Goal: Information Seeking & Learning: Learn about a topic

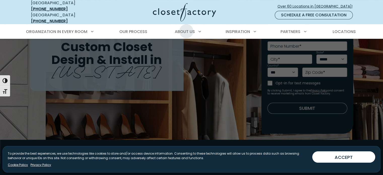
click at [186, 25] on div "About Us About Closet Factory How We Price Customer Support Careers" at bounding box center [187, 32] width 32 height 14
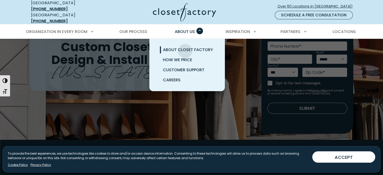
click at [185, 47] on span "About Closet Factory" at bounding box center [188, 50] width 50 height 6
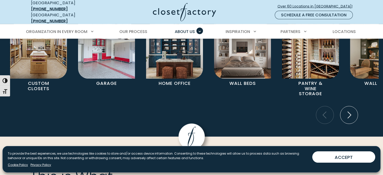
scroll to position [1009, 0]
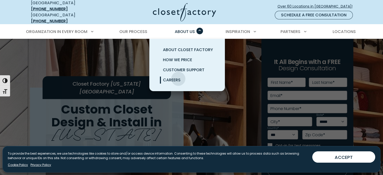
click at [178, 77] on span "Careers" at bounding box center [172, 80] width 18 height 6
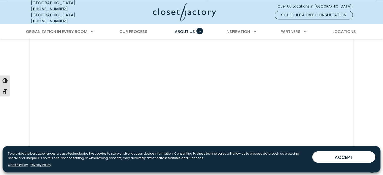
scroll to position [494, 0]
